Goal: Transaction & Acquisition: Purchase product/service

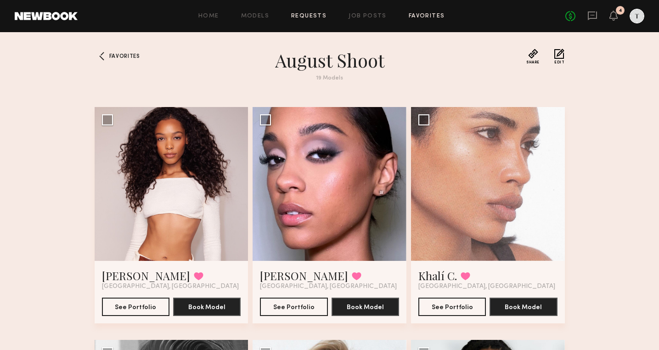
click at [300, 14] on link "Requests" at bounding box center [308, 16] width 35 height 6
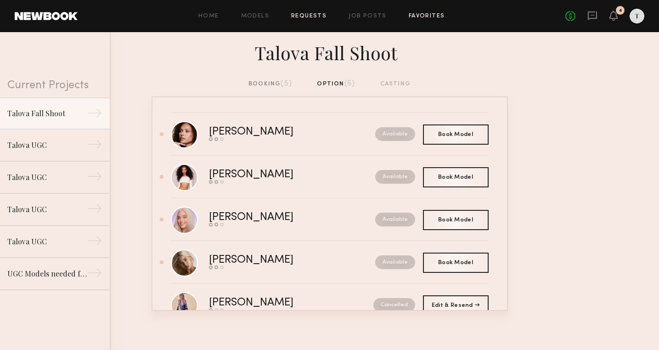
click at [423, 16] on link "Favorites" at bounding box center [427, 16] width 36 height 6
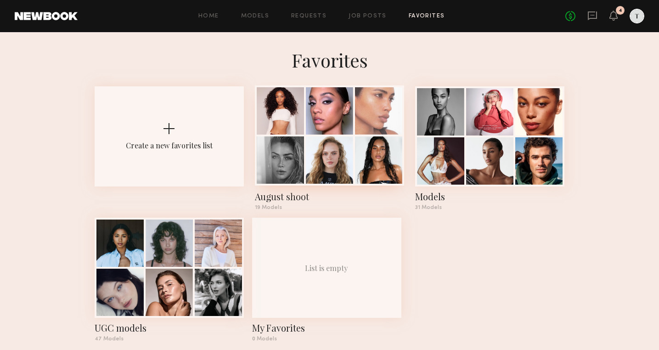
click at [295, 112] on div at bounding box center [280, 110] width 47 height 47
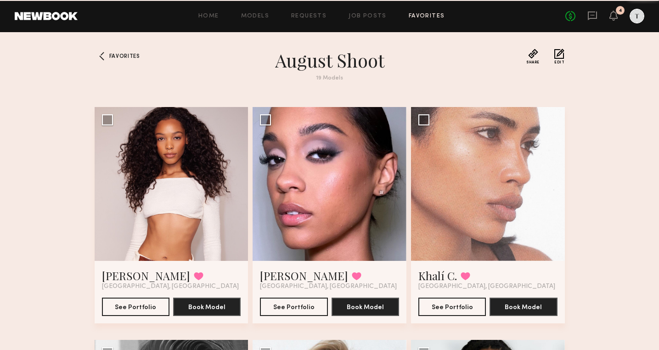
click at [295, 112] on div at bounding box center [330, 184] width 154 height 154
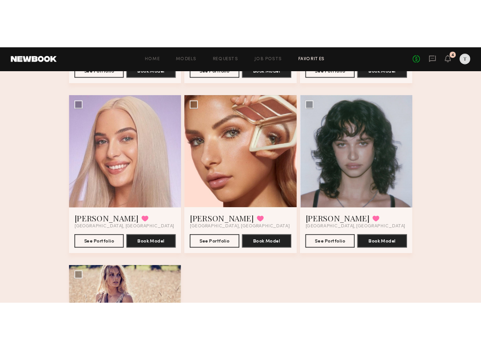
scroll to position [1207, 0]
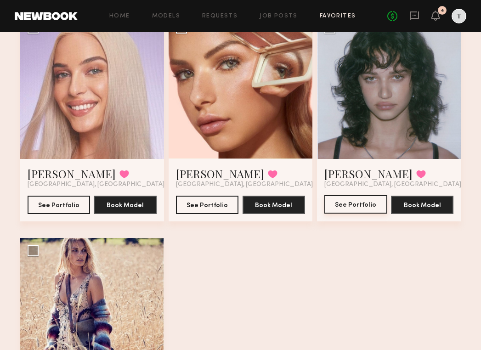
click at [361, 204] on button "See Portfolio" at bounding box center [355, 204] width 63 height 18
click at [209, 205] on button "See Portfolio" at bounding box center [207, 204] width 63 height 18
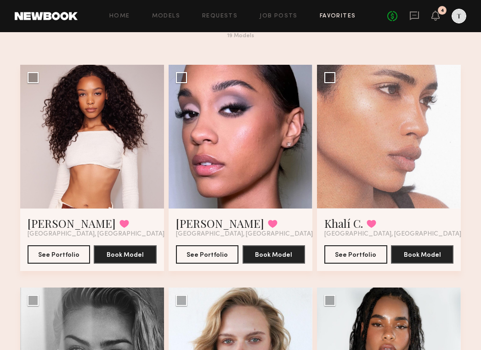
scroll to position [24, 0]
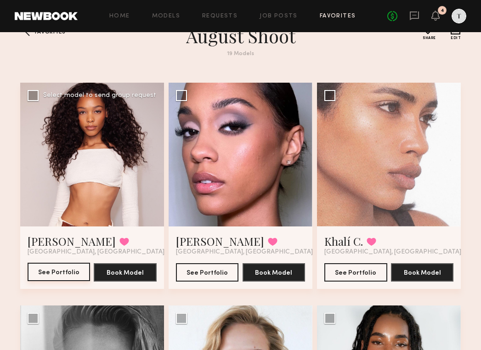
click at [45, 272] on button "See Portfolio" at bounding box center [59, 272] width 63 height 18
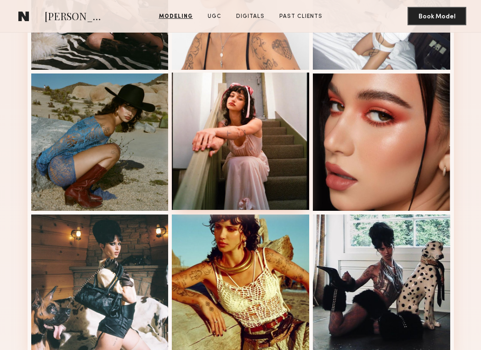
scroll to position [585, 0]
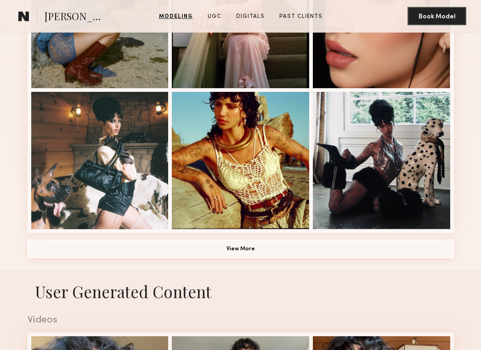
click at [243, 246] on button "View More" at bounding box center [241, 249] width 426 height 18
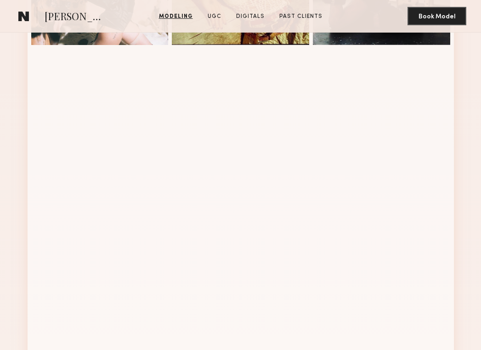
scroll to position [773, 0]
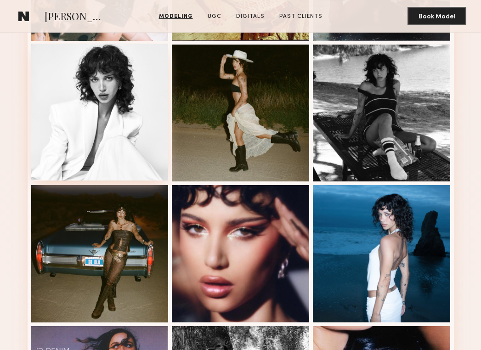
click at [99, 115] on div at bounding box center [99, 112] width 137 height 137
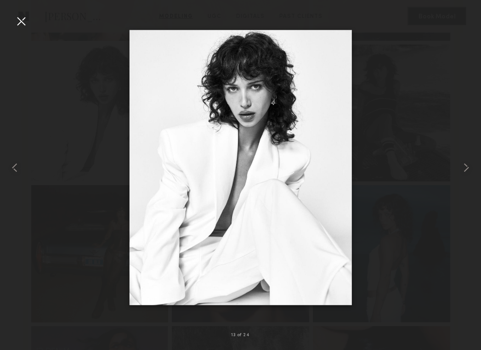
click at [23, 21] on div at bounding box center [21, 21] width 15 height 15
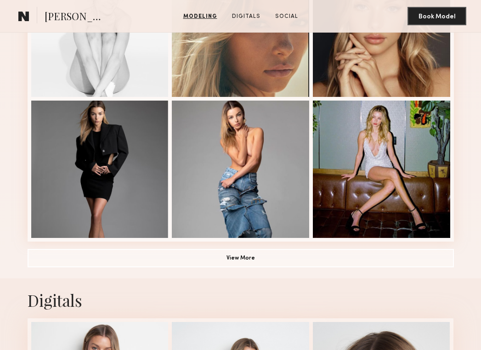
scroll to position [589, 0]
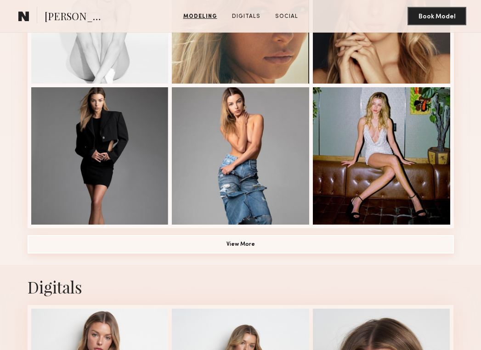
click at [248, 241] on button "View More" at bounding box center [241, 244] width 426 height 18
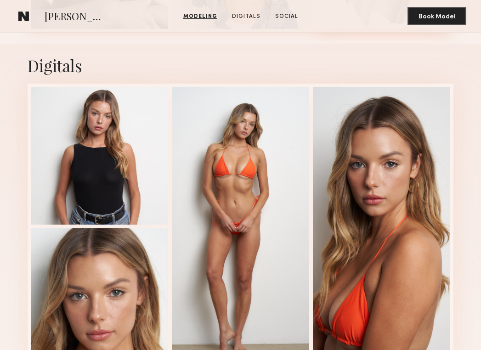
scroll to position [1376, 0]
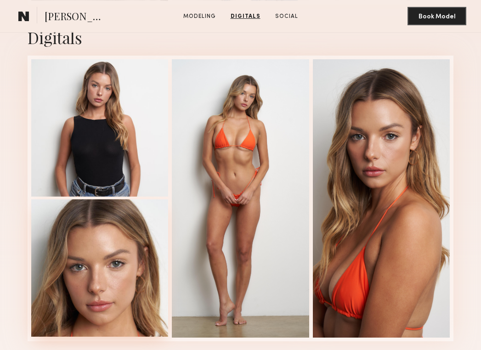
click at [121, 255] on div at bounding box center [99, 267] width 137 height 137
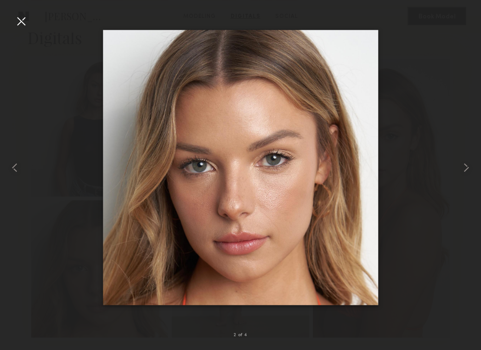
click at [22, 23] on div at bounding box center [21, 21] width 15 height 15
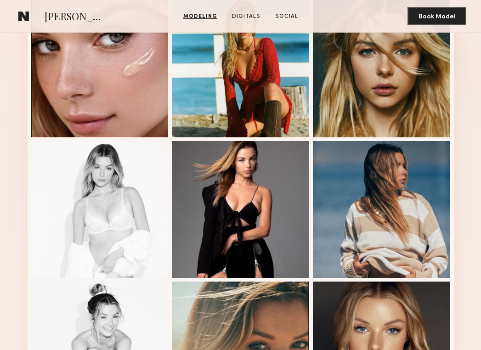
scroll to position [366, 0]
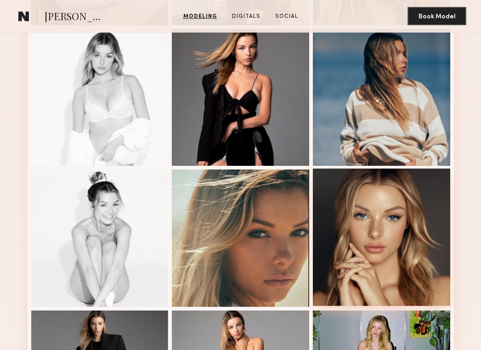
click at [418, 222] on div at bounding box center [381, 237] width 137 height 137
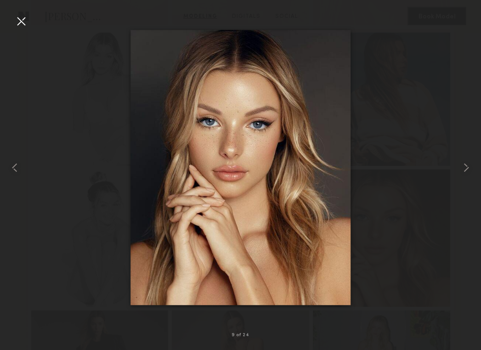
click at [17, 21] on div at bounding box center [21, 21] width 15 height 15
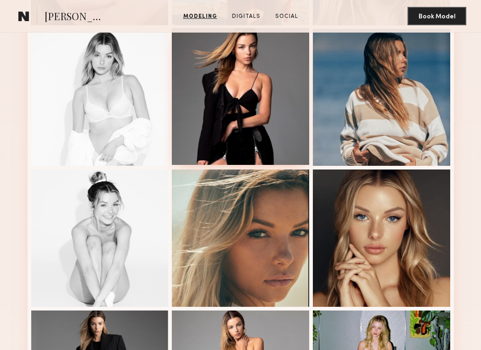
click at [233, 69] on div at bounding box center [240, 96] width 137 height 137
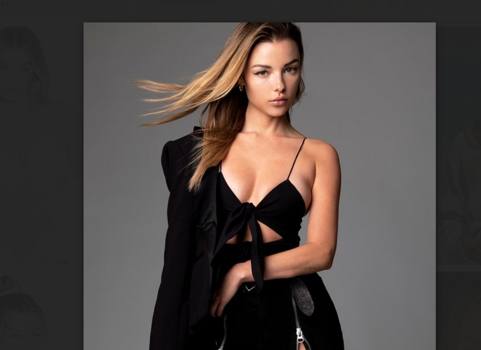
click at [129, 43] on div at bounding box center [240, 168] width 481 height 306
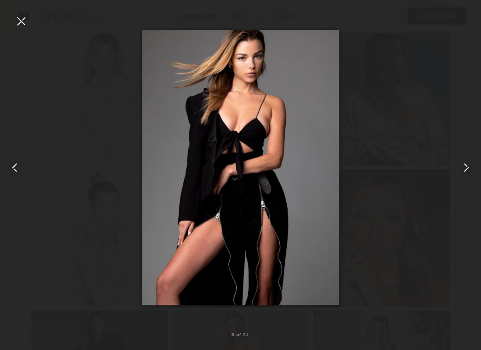
click at [23, 21] on div at bounding box center [21, 21] width 15 height 15
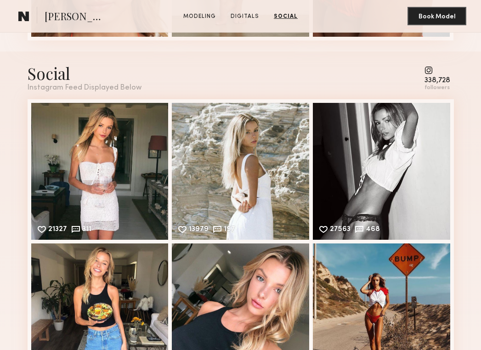
scroll to position [1672, 0]
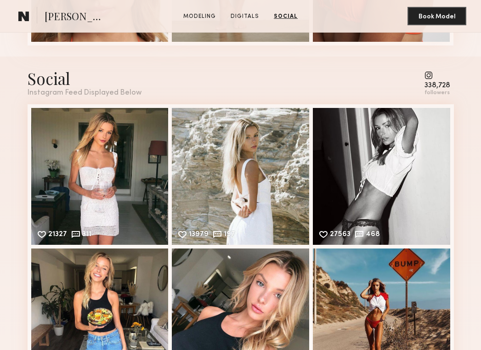
drag, startPoint x: 457, startPoint y: 79, endPoint x: 399, endPoint y: 79, distance: 57.9
click at [398, 79] on nb-model-profile-social "Social Instagram Feed Displayed Below 338,728 followers 21327 311 Likes & comme…" at bounding box center [240, 242] width 441 height 370
drag, startPoint x: 411, startPoint y: 79, endPoint x: 452, endPoint y: 81, distance: 41.4
click at [452, 81] on div "Social Instagram Feed Displayed Below 338,728 followers" at bounding box center [241, 82] width 426 height 29
click at [378, 79] on div "Social Instagram Feed Displayed Below 338,728 followers" at bounding box center [241, 82] width 426 height 29
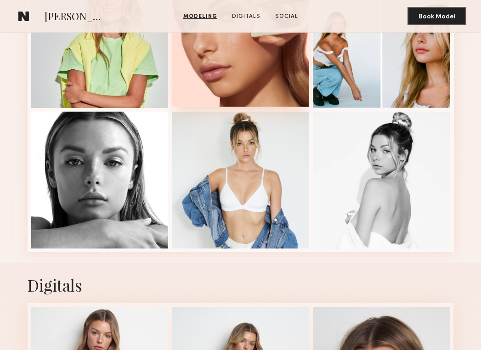
scroll to position [1127, 0]
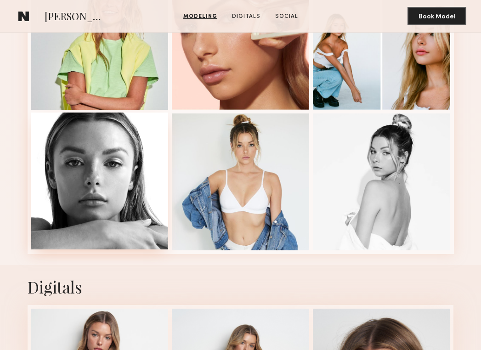
click at [96, 223] on div at bounding box center [99, 181] width 137 height 137
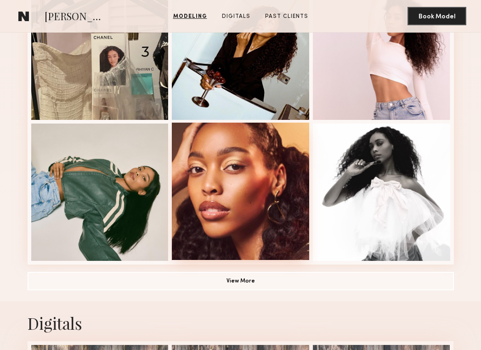
scroll to position [594, 0]
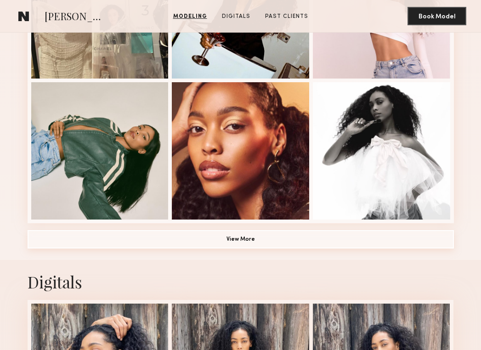
click at [247, 237] on button "View More" at bounding box center [241, 239] width 426 height 18
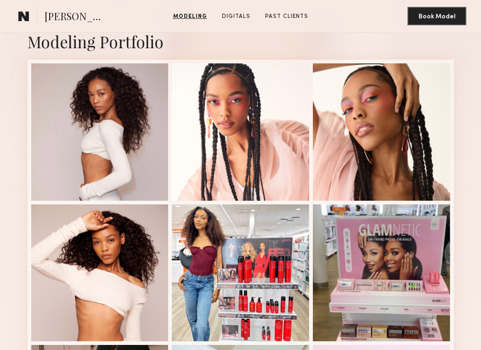
scroll to position [187, 0]
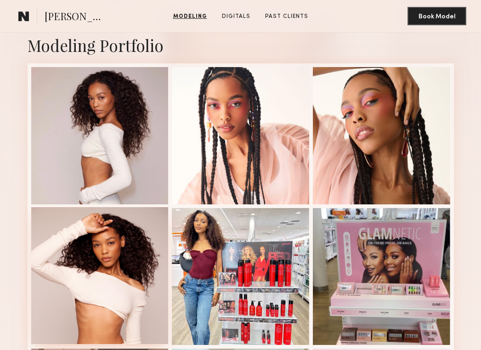
click at [112, 252] on div at bounding box center [99, 275] width 137 height 137
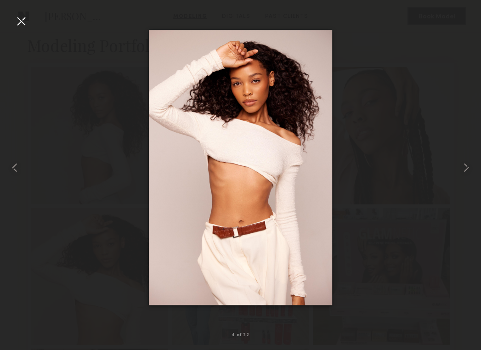
click at [23, 21] on div at bounding box center [21, 21] width 15 height 15
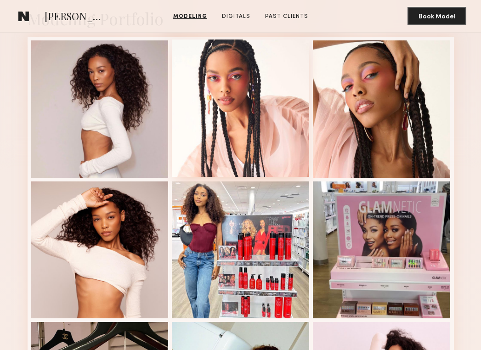
scroll to position [238, 0]
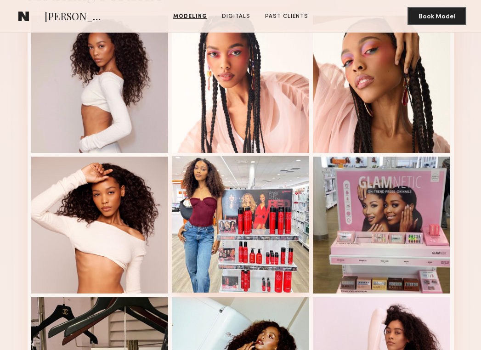
click at [219, 201] on div at bounding box center [240, 224] width 137 height 137
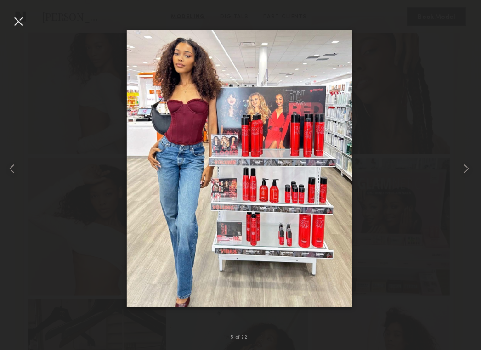
scroll to position [238, 0]
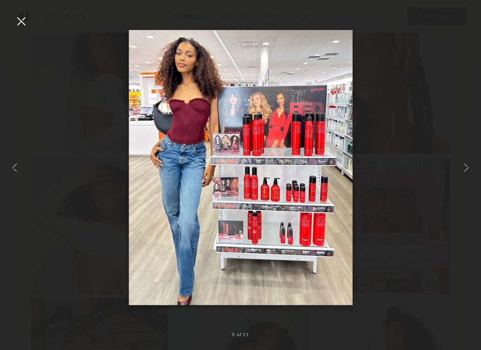
click at [19, 21] on div at bounding box center [21, 21] width 15 height 15
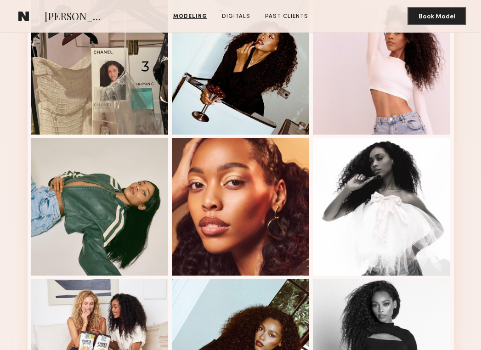
scroll to position [591, 0]
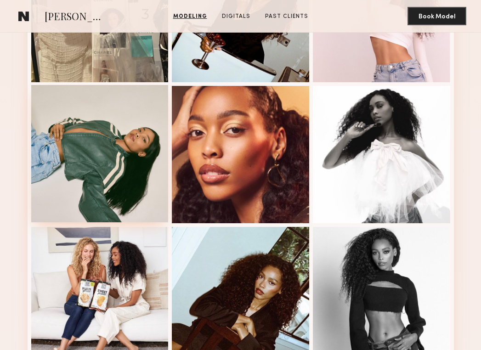
click at [60, 147] on div at bounding box center [99, 153] width 137 height 137
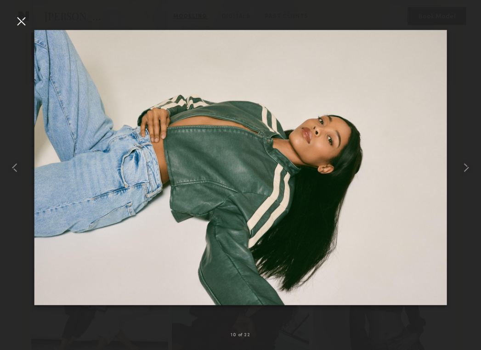
click at [18, 16] on div at bounding box center [21, 21] width 15 height 15
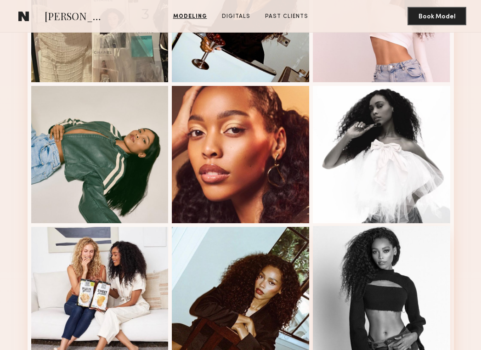
click at [413, 265] on div at bounding box center [381, 294] width 137 height 137
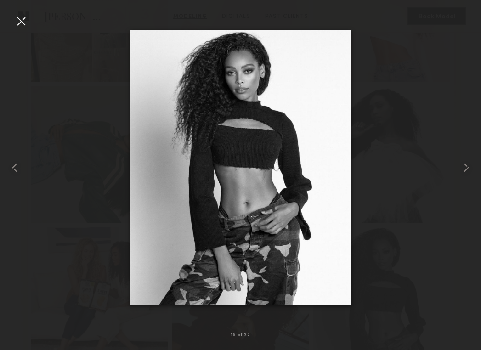
click at [22, 17] on div at bounding box center [21, 21] width 15 height 15
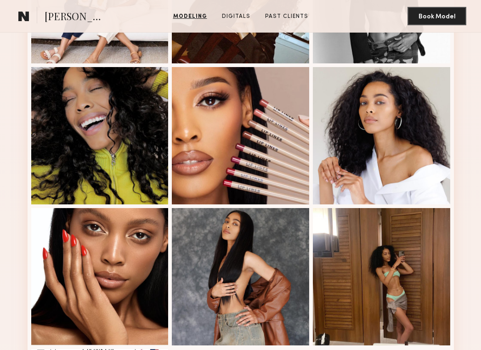
scroll to position [914, 0]
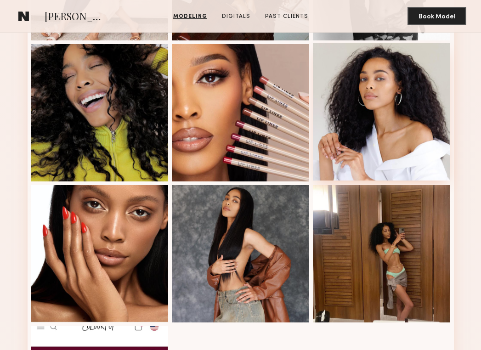
click at [407, 103] on div at bounding box center [381, 111] width 137 height 137
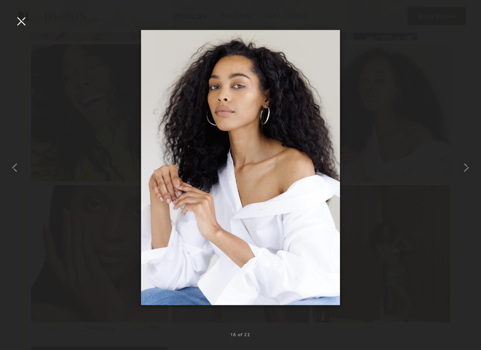
click at [19, 21] on div at bounding box center [21, 21] width 15 height 15
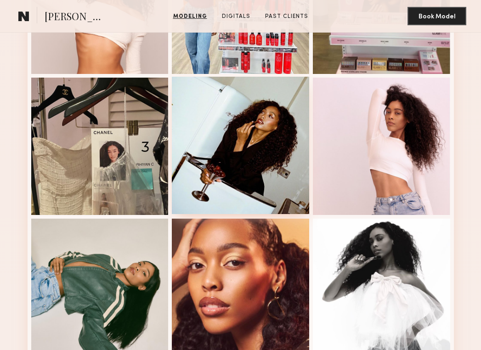
scroll to position [532, 0]
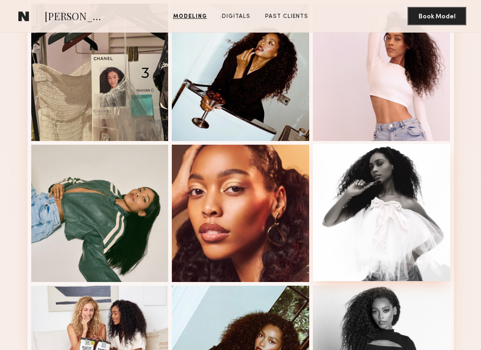
click at [396, 181] on div at bounding box center [381, 212] width 137 height 137
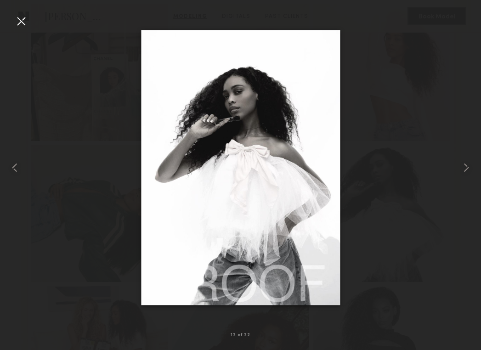
click at [17, 20] on div at bounding box center [21, 21] width 15 height 15
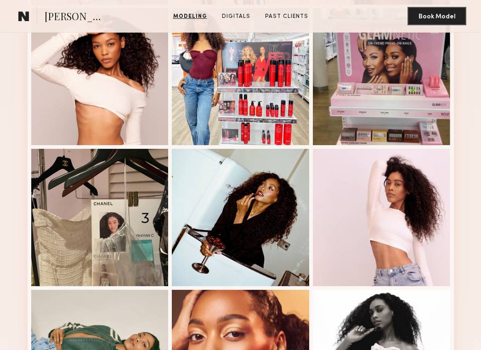
scroll to position [523, 0]
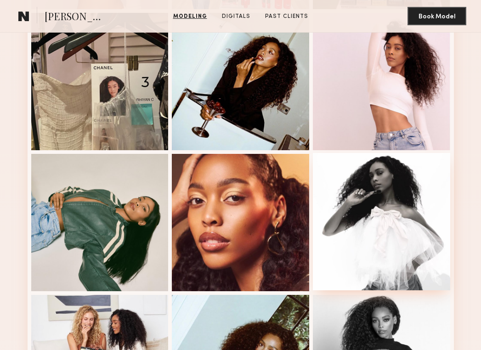
click at [379, 196] on div at bounding box center [381, 221] width 137 height 137
